Goal: Transaction & Acquisition: Obtain resource

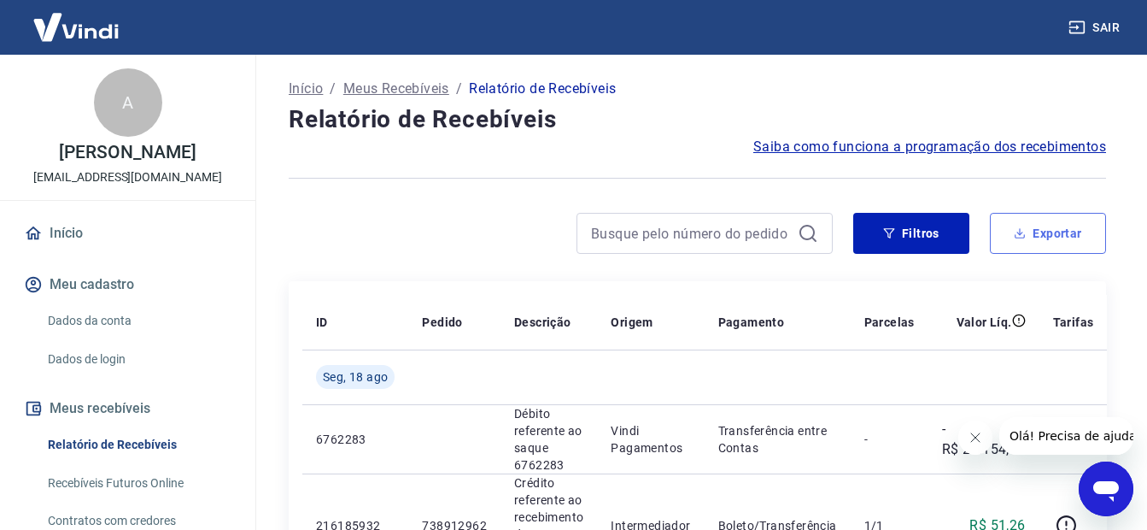
click at [1072, 234] on button "Exportar" at bounding box center [1048, 233] width 116 height 41
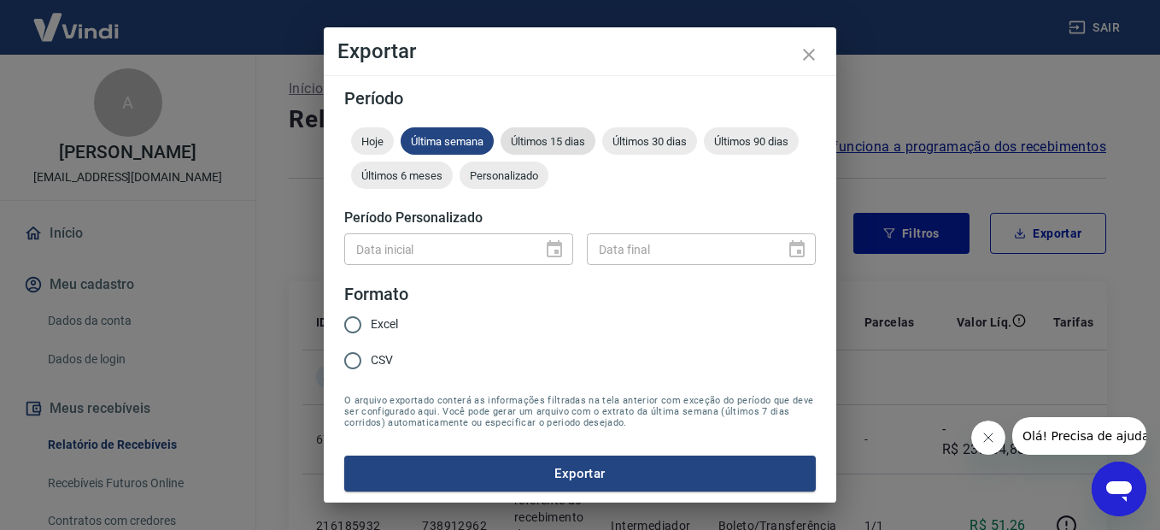
click at [548, 138] on span "Últimos 15 dias" at bounding box center [548, 141] width 95 height 13
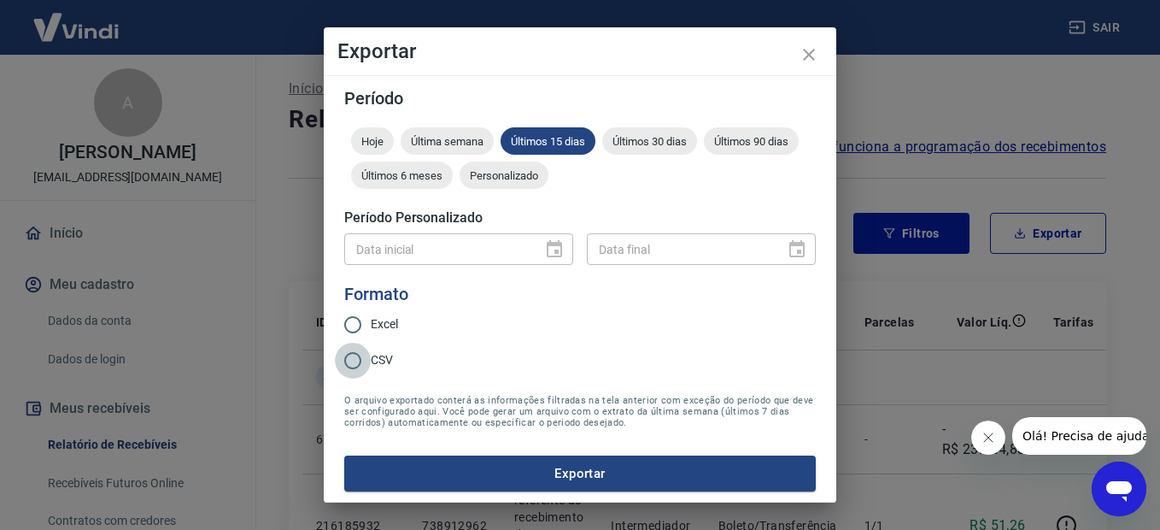
click at [354, 365] on input "CSV" at bounding box center [353, 361] width 36 height 36
radio input "true"
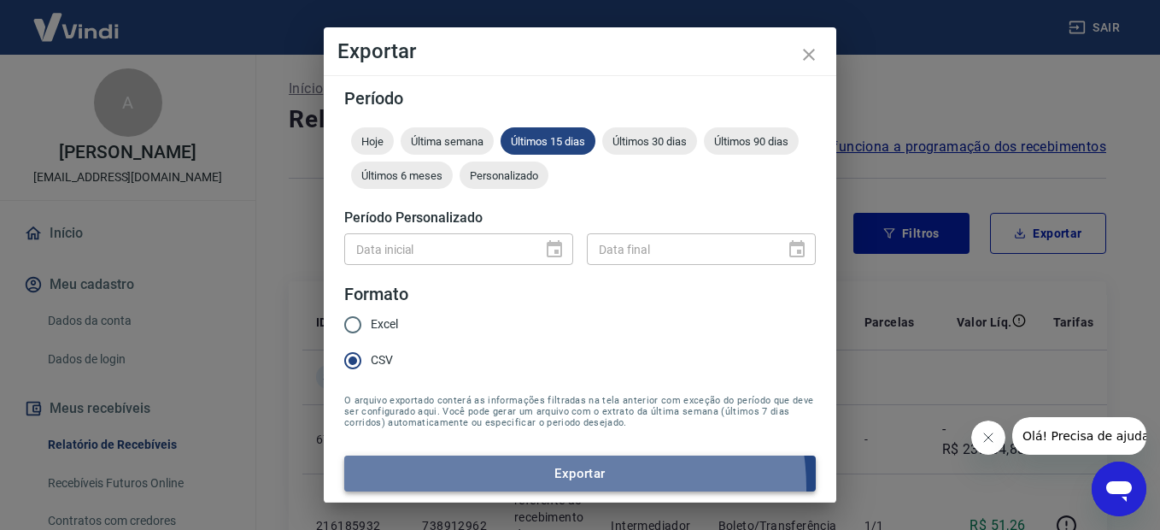
click at [569, 488] on button "Exportar" at bounding box center [580, 473] width 472 height 36
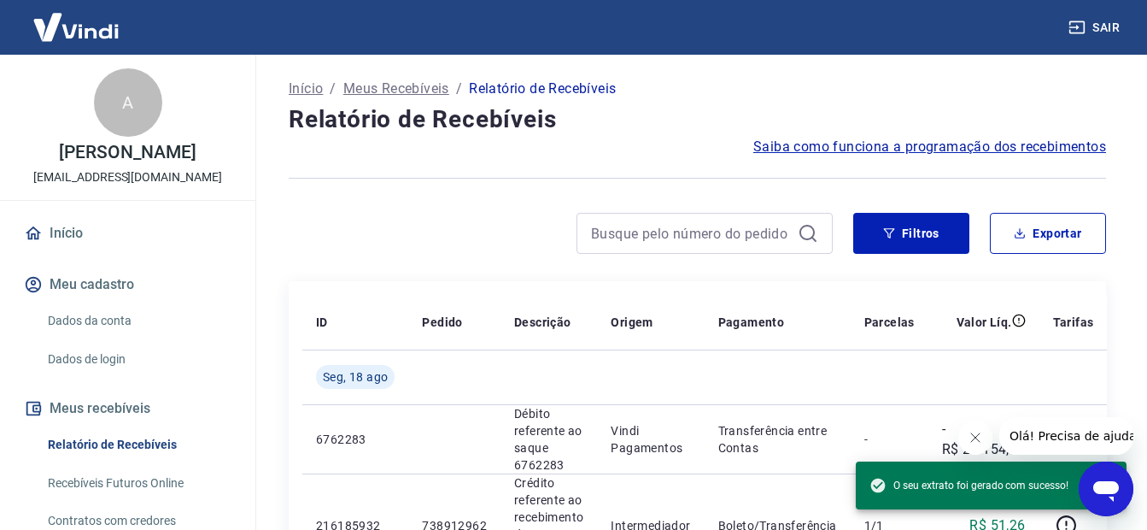
click at [455, 251] on div at bounding box center [561, 233] width 544 height 41
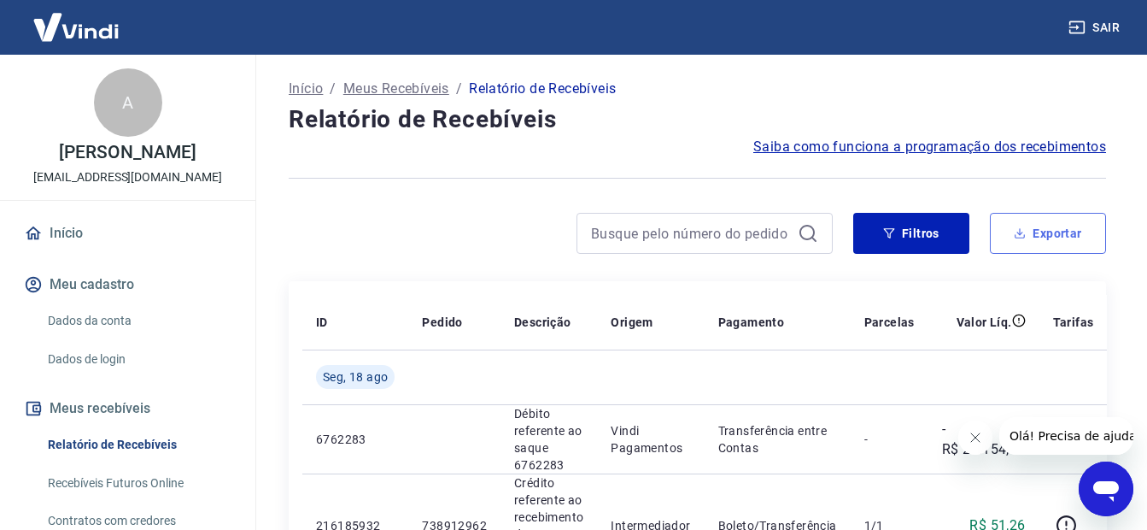
click at [1043, 239] on button "Exportar" at bounding box center [1048, 233] width 116 height 41
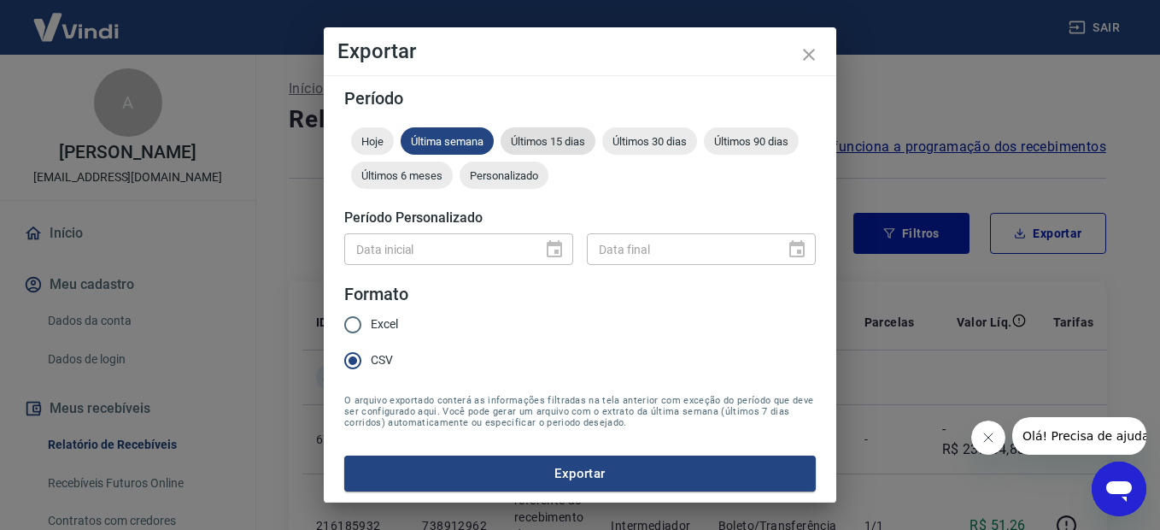
click at [557, 141] on span "Últimos 15 dias" at bounding box center [548, 141] width 95 height 13
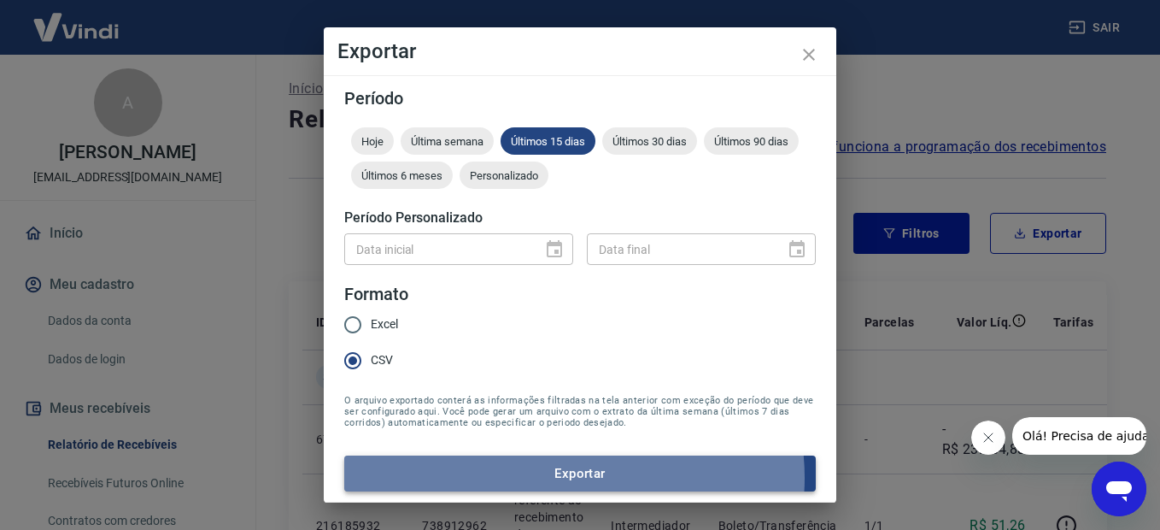
click at [563, 477] on button "Exportar" at bounding box center [580, 473] width 472 height 36
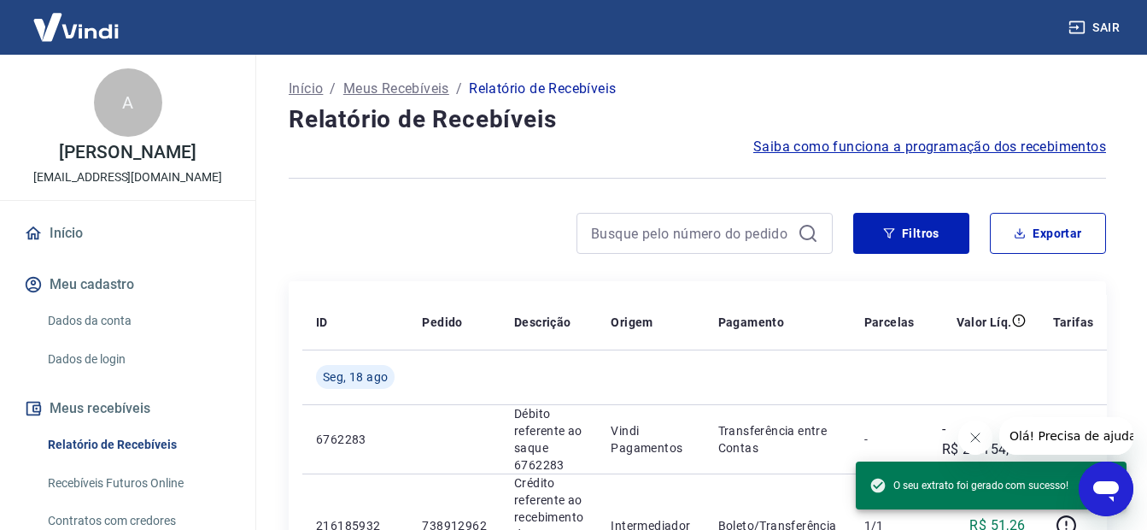
click at [435, 228] on div at bounding box center [561, 233] width 544 height 41
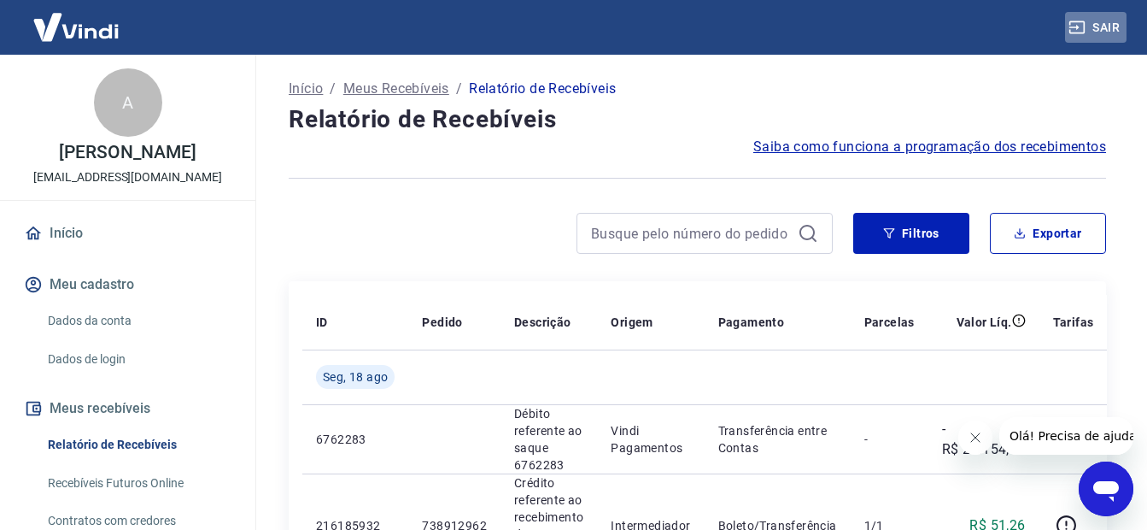
click at [1113, 27] on button "Sair" at bounding box center [1096, 28] width 62 height 32
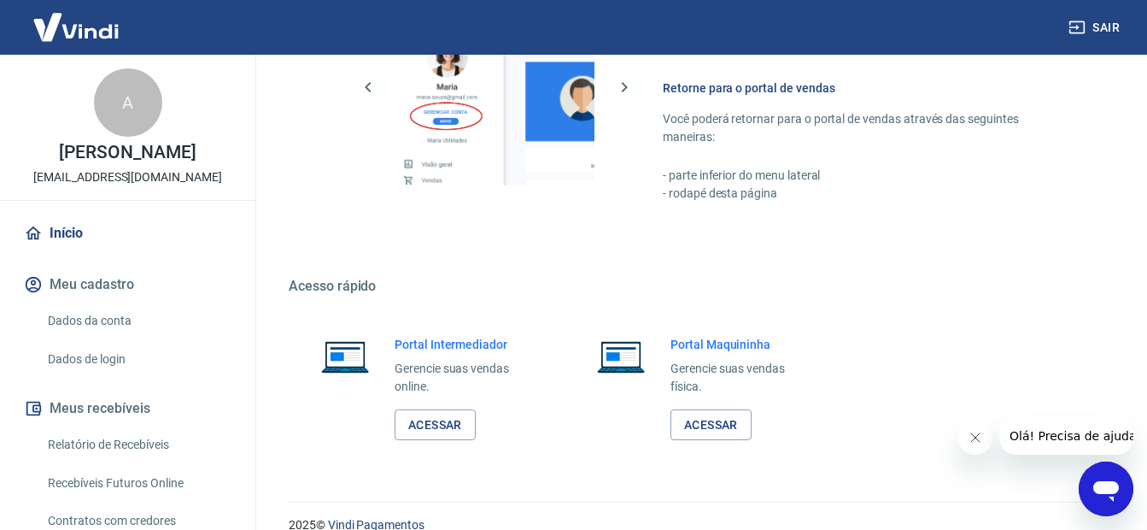
click at [100, 186] on p "[EMAIL_ADDRESS][DOMAIN_NAME]" at bounding box center [127, 177] width 189 height 18
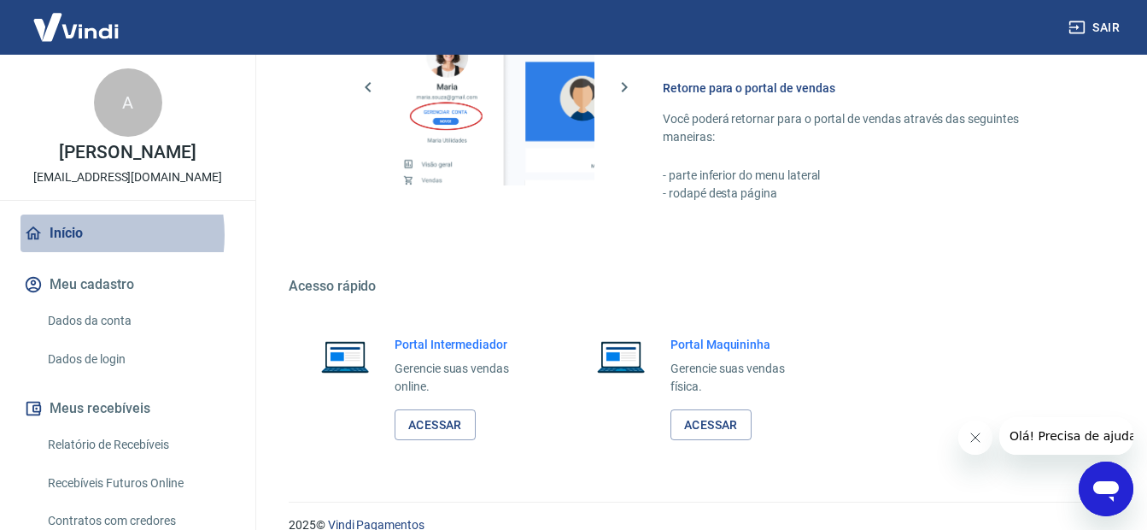
click at [75, 252] on link "Início" at bounding box center [128, 233] width 214 height 38
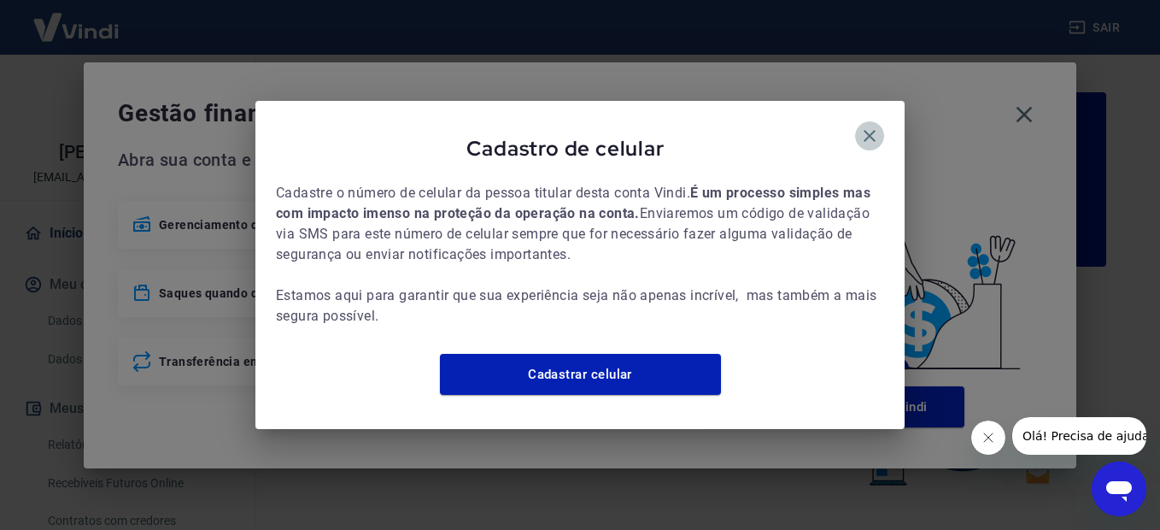
click at [870, 129] on icon "button" at bounding box center [869, 136] width 21 height 21
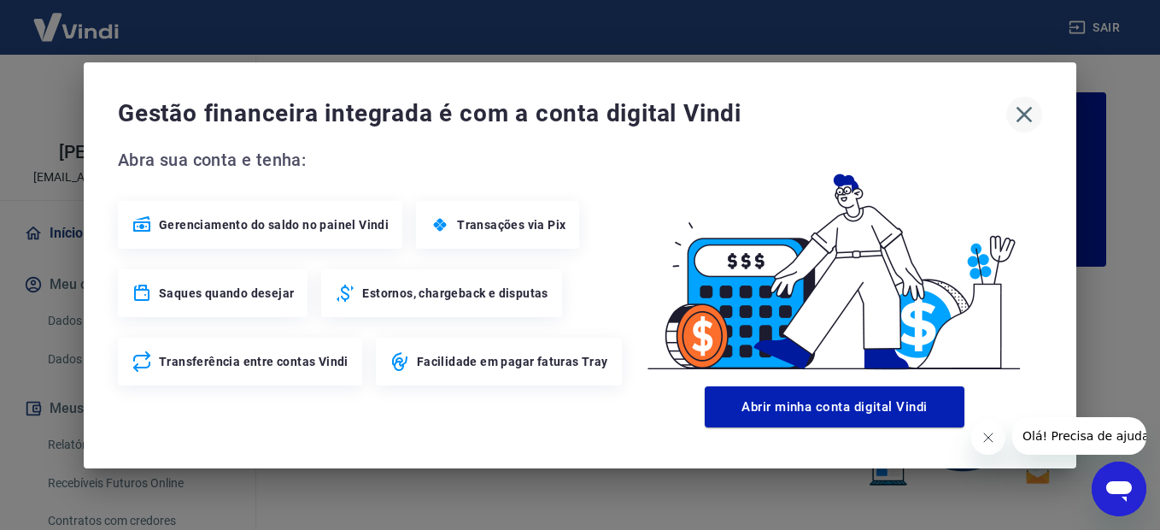
click at [1027, 119] on icon "button" at bounding box center [1024, 114] width 27 height 27
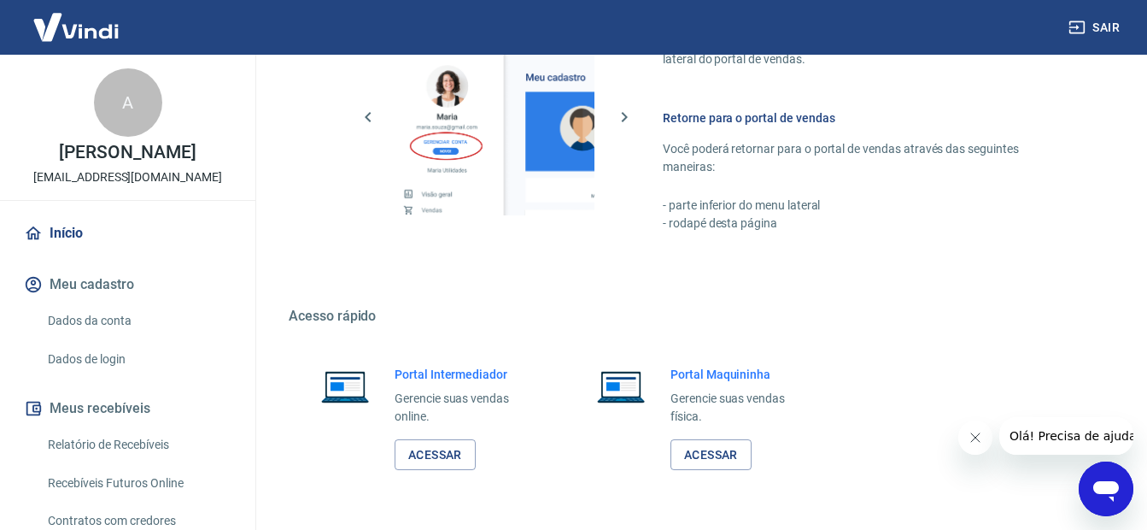
scroll to position [1049, 0]
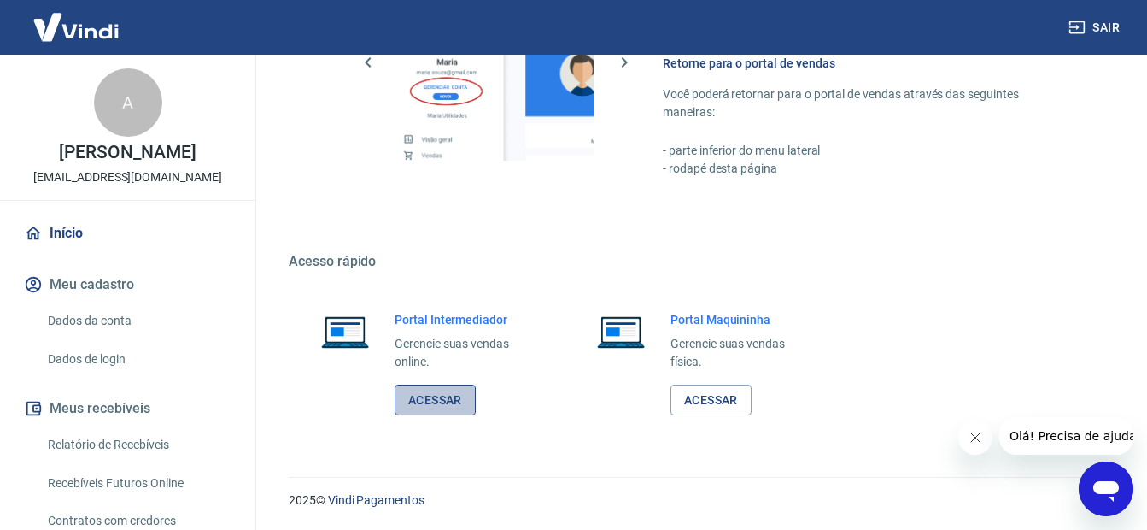
click at [431, 401] on link "Acessar" at bounding box center [435, 400] width 81 height 32
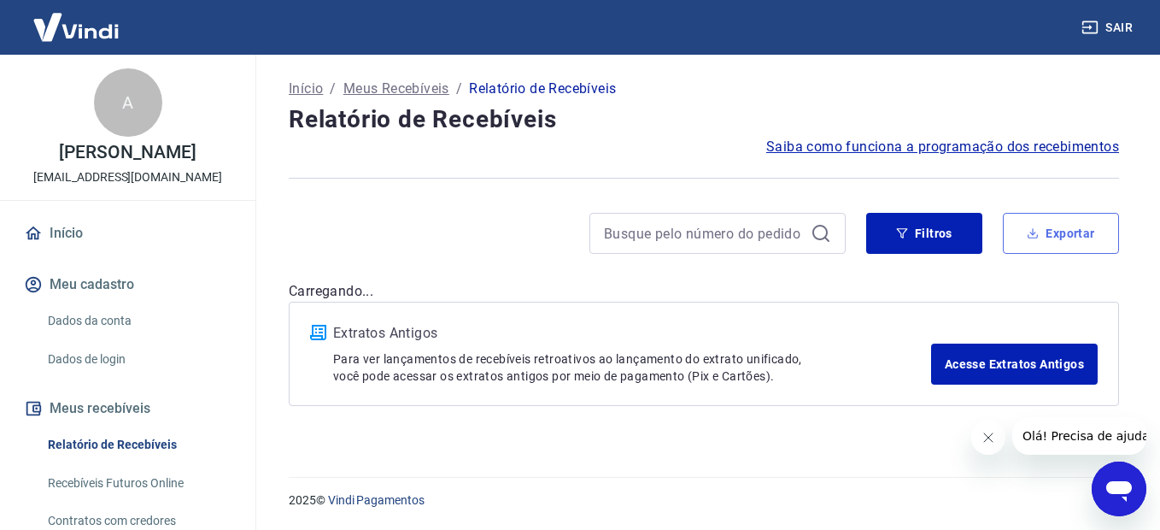
click at [1065, 230] on button "Exportar" at bounding box center [1061, 233] width 116 height 41
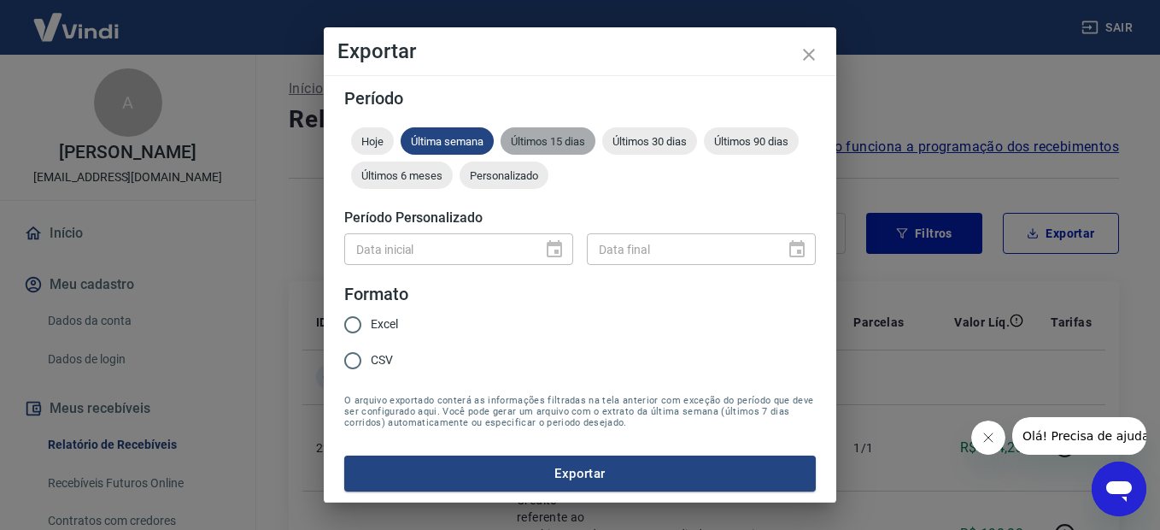
click at [564, 142] on span "Últimos 15 dias" at bounding box center [548, 141] width 95 height 13
click at [260, 325] on div "Exportar Período Hoje Última semana Últimos 15 dias Últimos 30 dias Últimos 90 …" at bounding box center [580, 265] width 1160 height 530
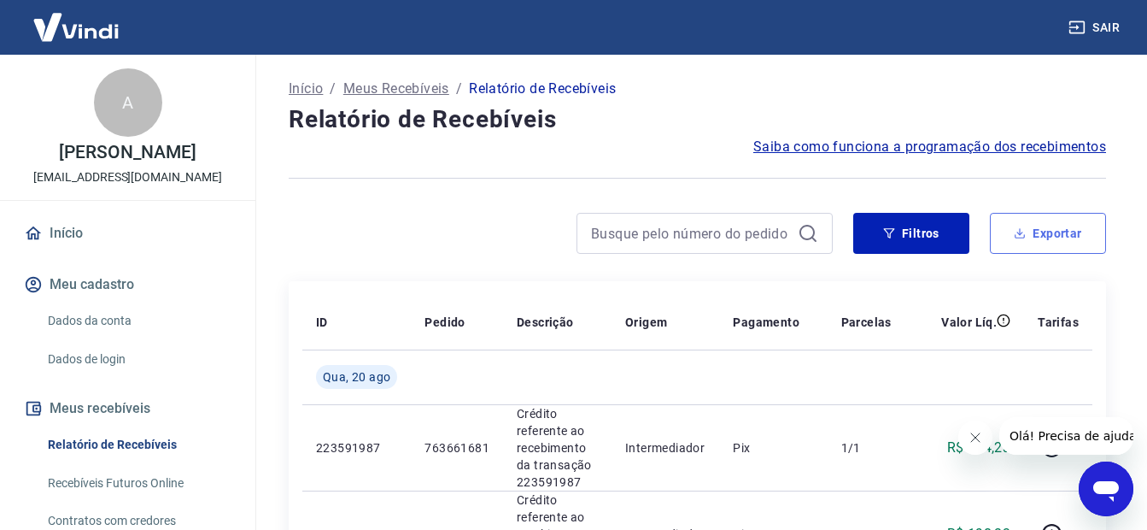
click at [1063, 237] on button "Exportar" at bounding box center [1048, 233] width 116 height 41
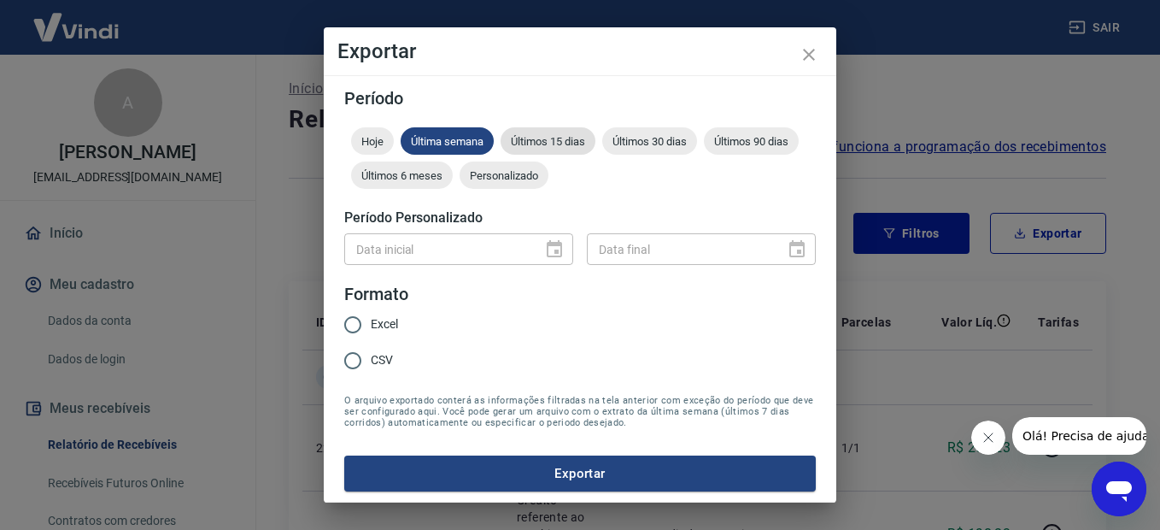
click at [542, 146] on span "Últimos 15 dias" at bounding box center [548, 141] width 95 height 13
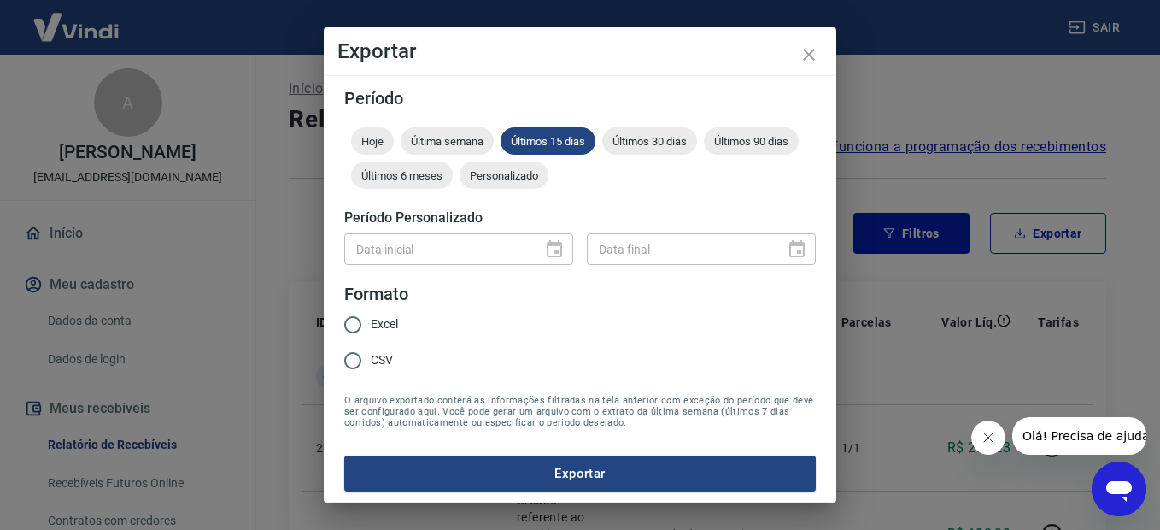
click at [359, 361] on input "CSV" at bounding box center [353, 361] width 36 height 36
radio input "true"
click at [596, 466] on button "Exportar" at bounding box center [580, 473] width 472 height 36
